Goal: Navigation & Orientation: Find specific page/section

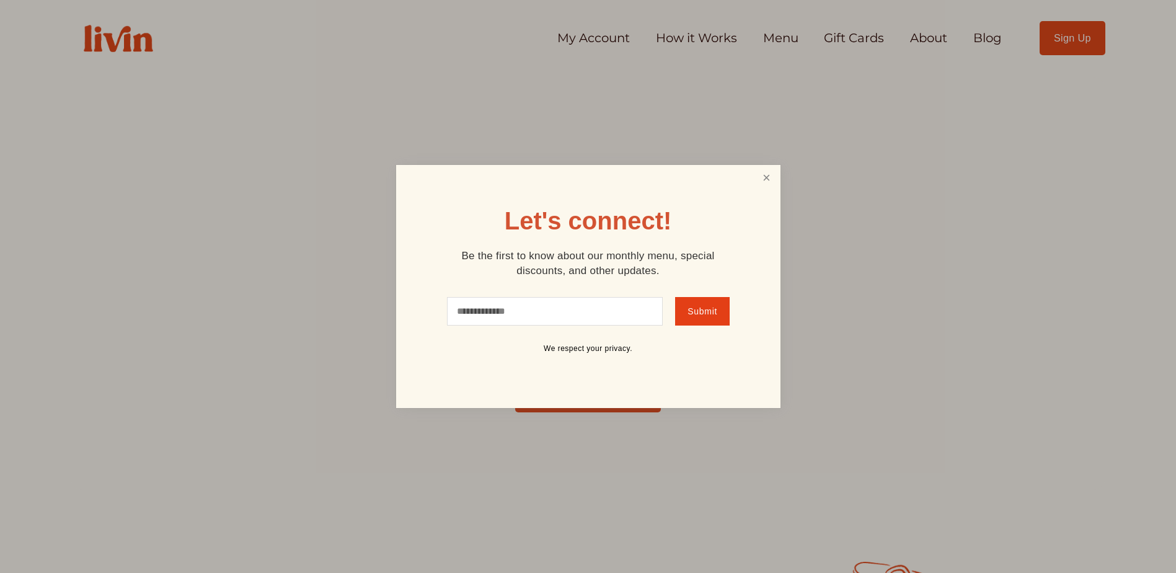
click at [762, 180] on link "Close" at bounding box center [767, 178] width 24 height 23
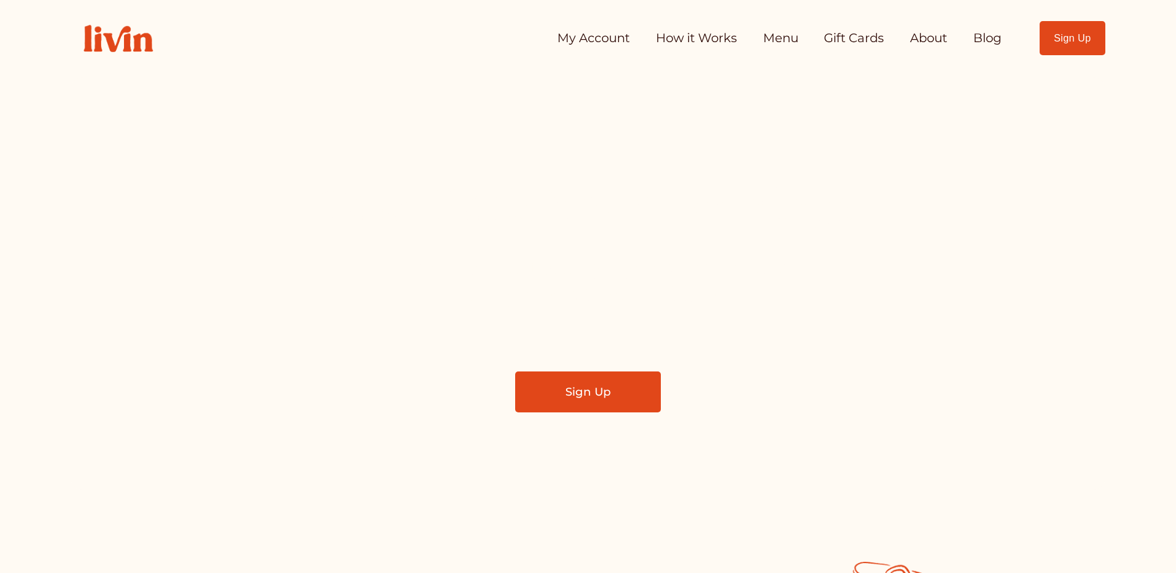
click at [685, 38] on link "How it Works" at bounding box center [696, 38] width 81 height 25
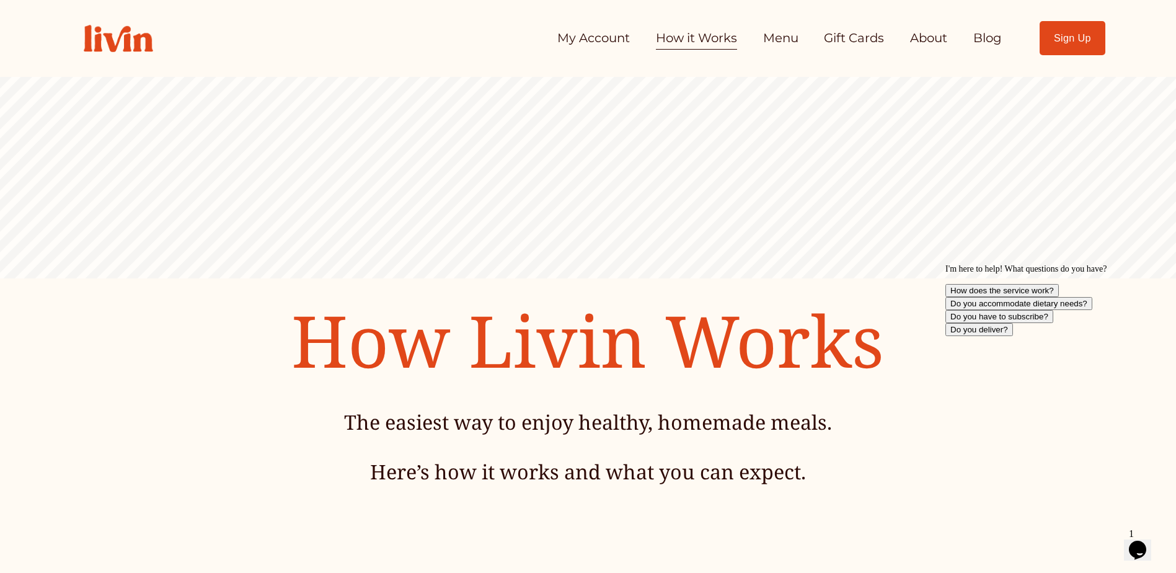
click at [923, 40] on link "About" at bounding box center [928, 38] width 37 height 25
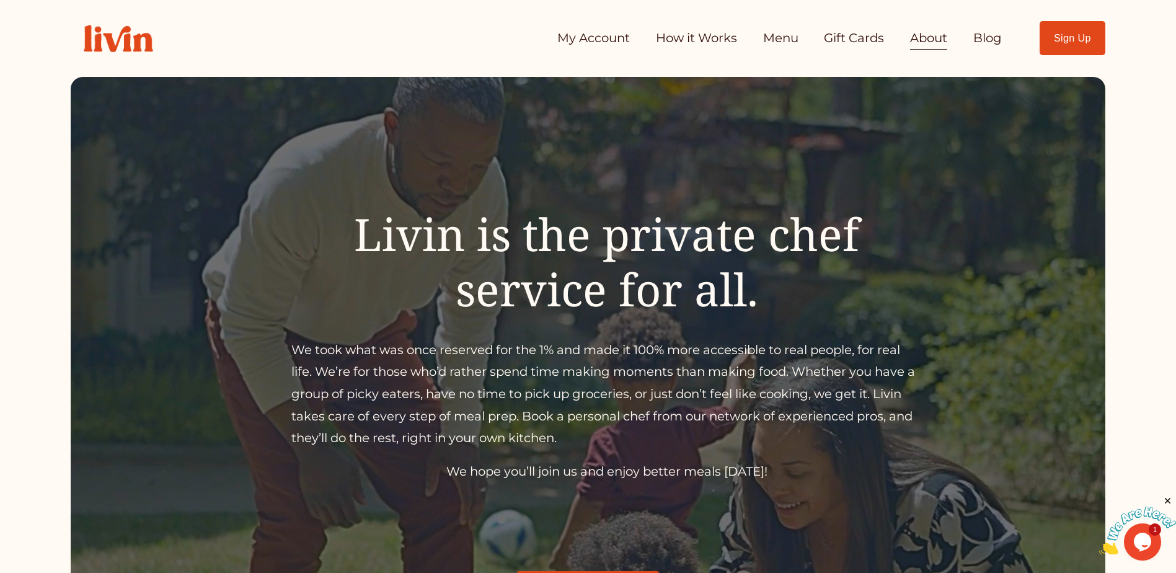
click at [771, 45] on link "Menu" at bounding box center [780, 38] width 35 height 25
click at [768, 40] on link "Menu" at bounding box center [780, 38] width 35 height 25
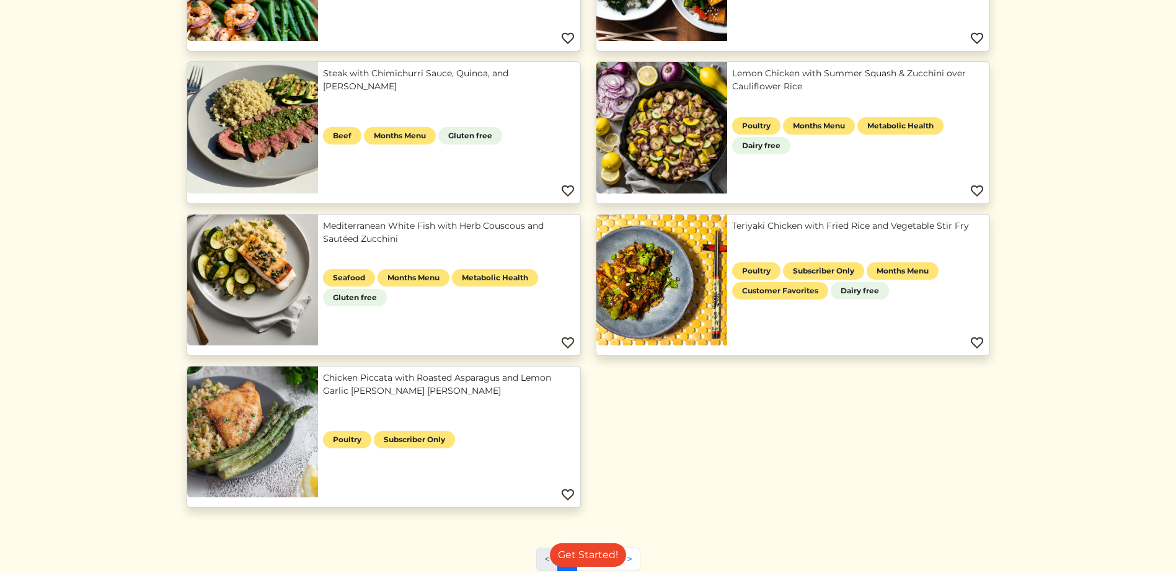
scroll to position [434, 0]
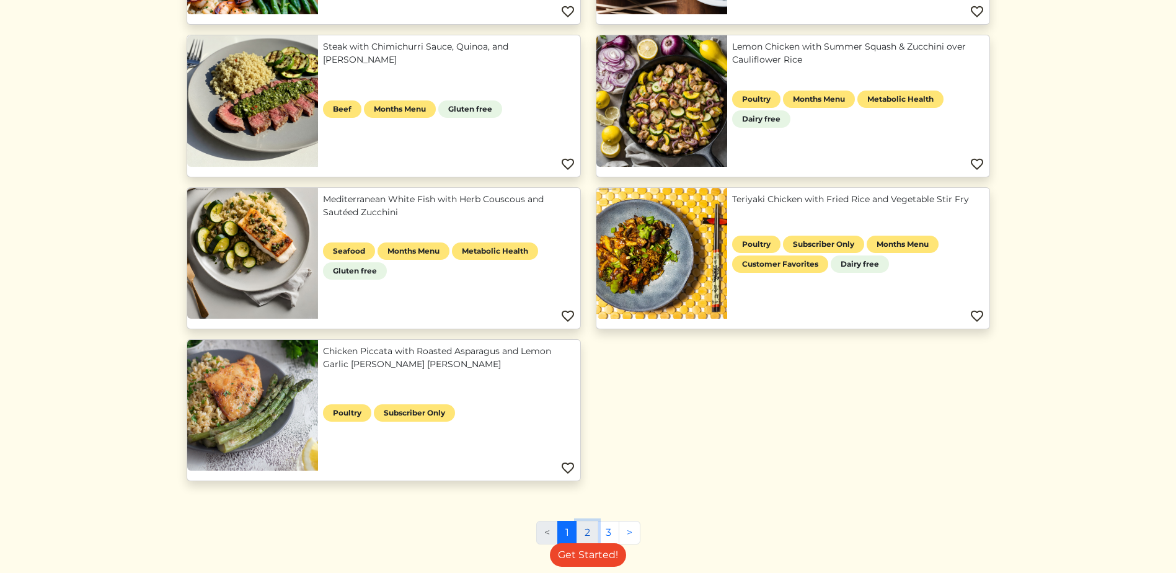
click at [584, 532] on link "2" at bounding box center [588, 533] width 22 height 24
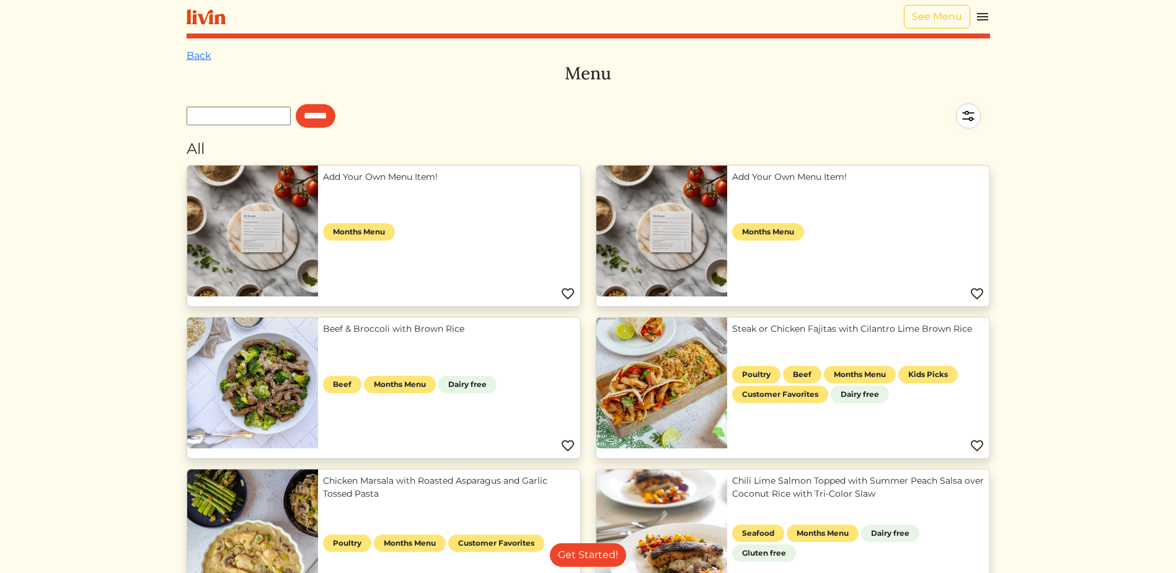
click at [981, 17] on img at bounding box center [983, 16] width 15 height 15
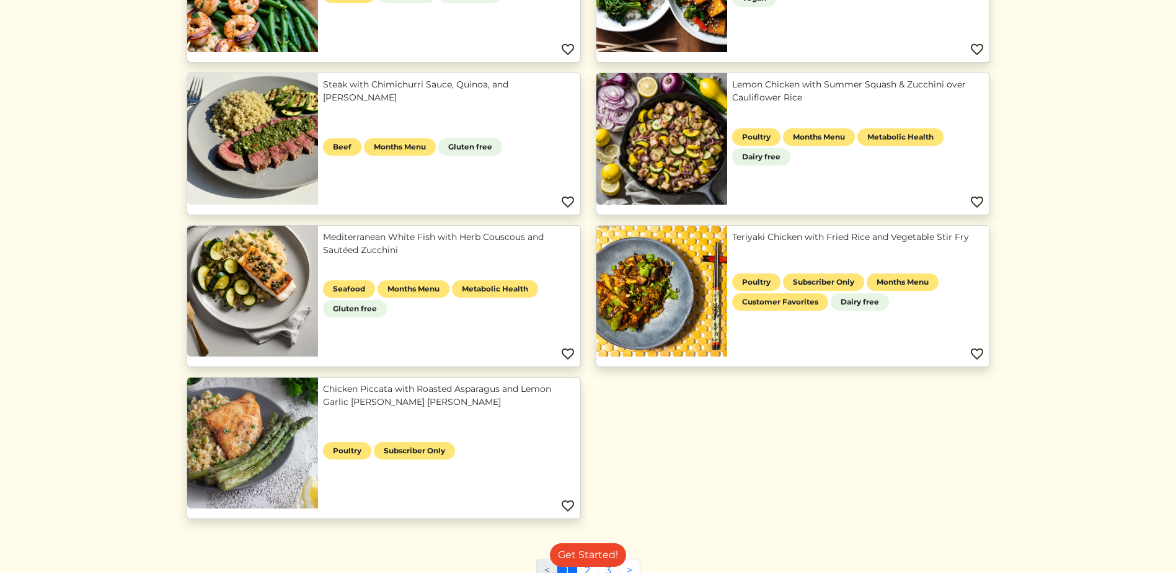
scroll to position [434, 0]
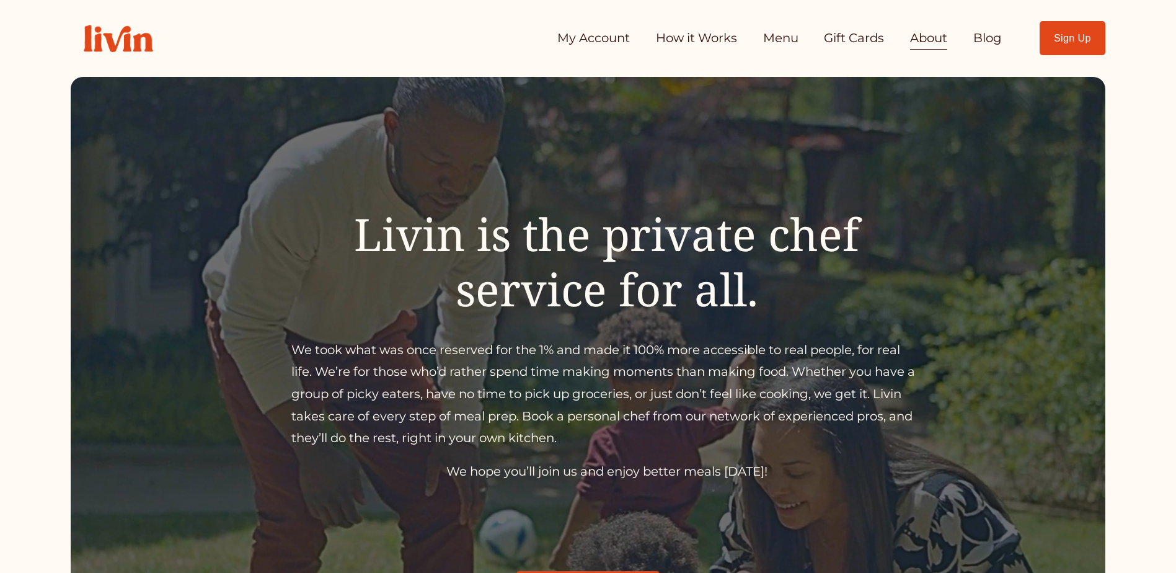
click at [838, 40] on link "Gift Cards" at bounding box center [854, 38] width 60 height 25
